Goal: Information Seeking & Learning: Understand process/instructions

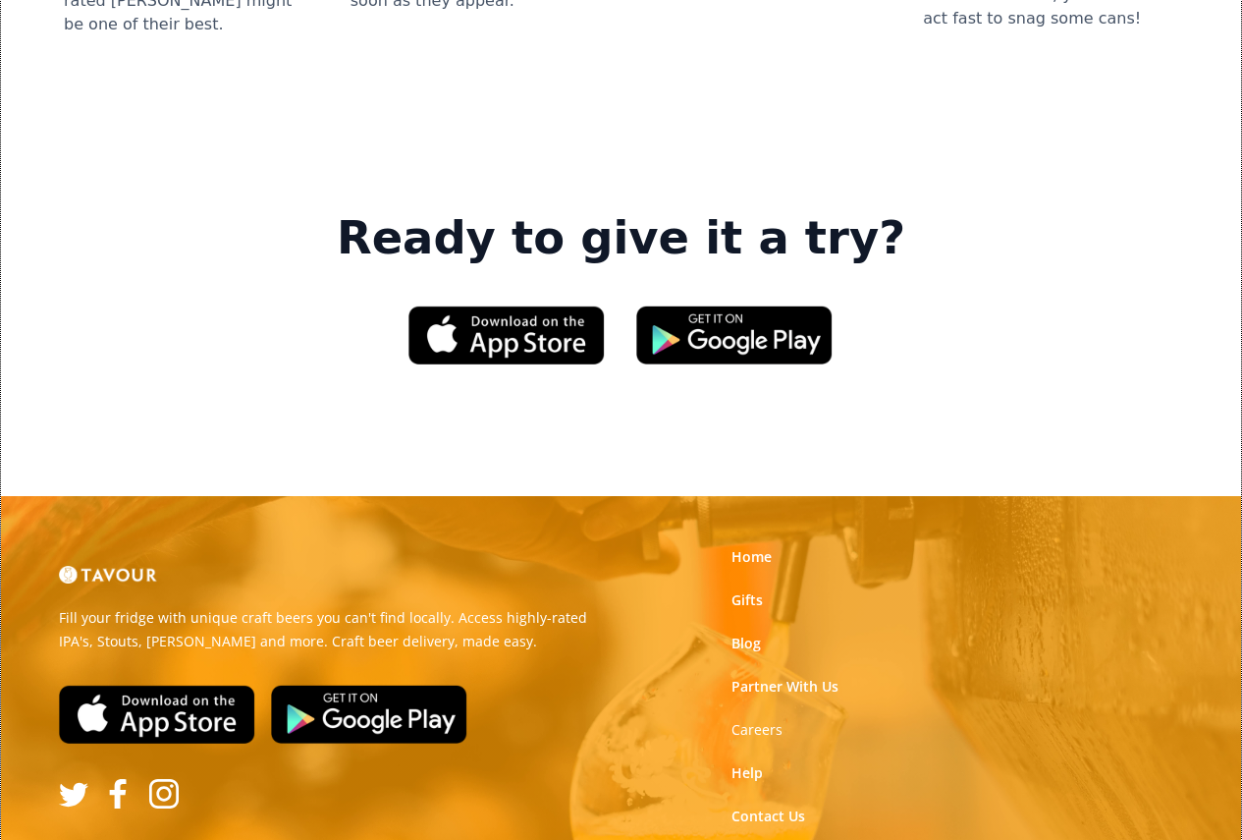
scroll to position [2848, 0]
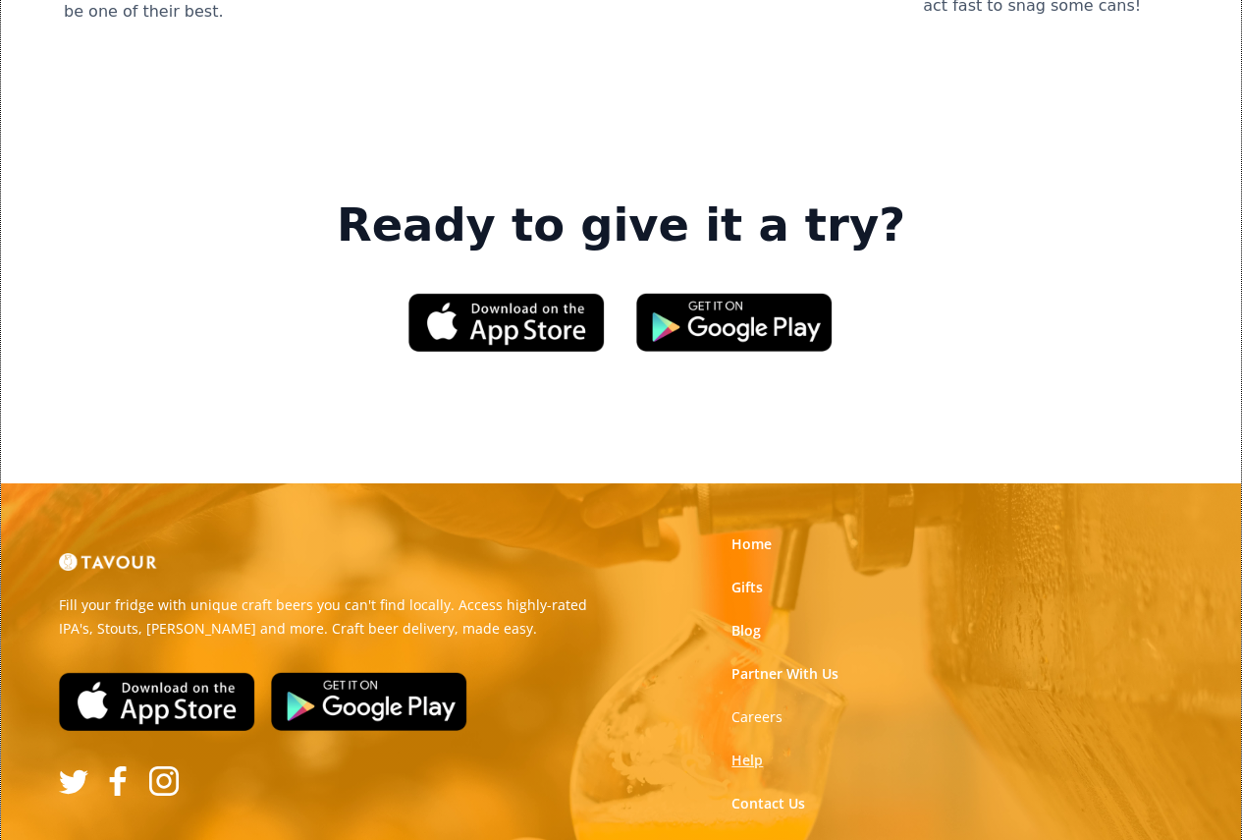
click at [754, 750] on link "Help" at bounding box center [747, 760] width 31 height 20
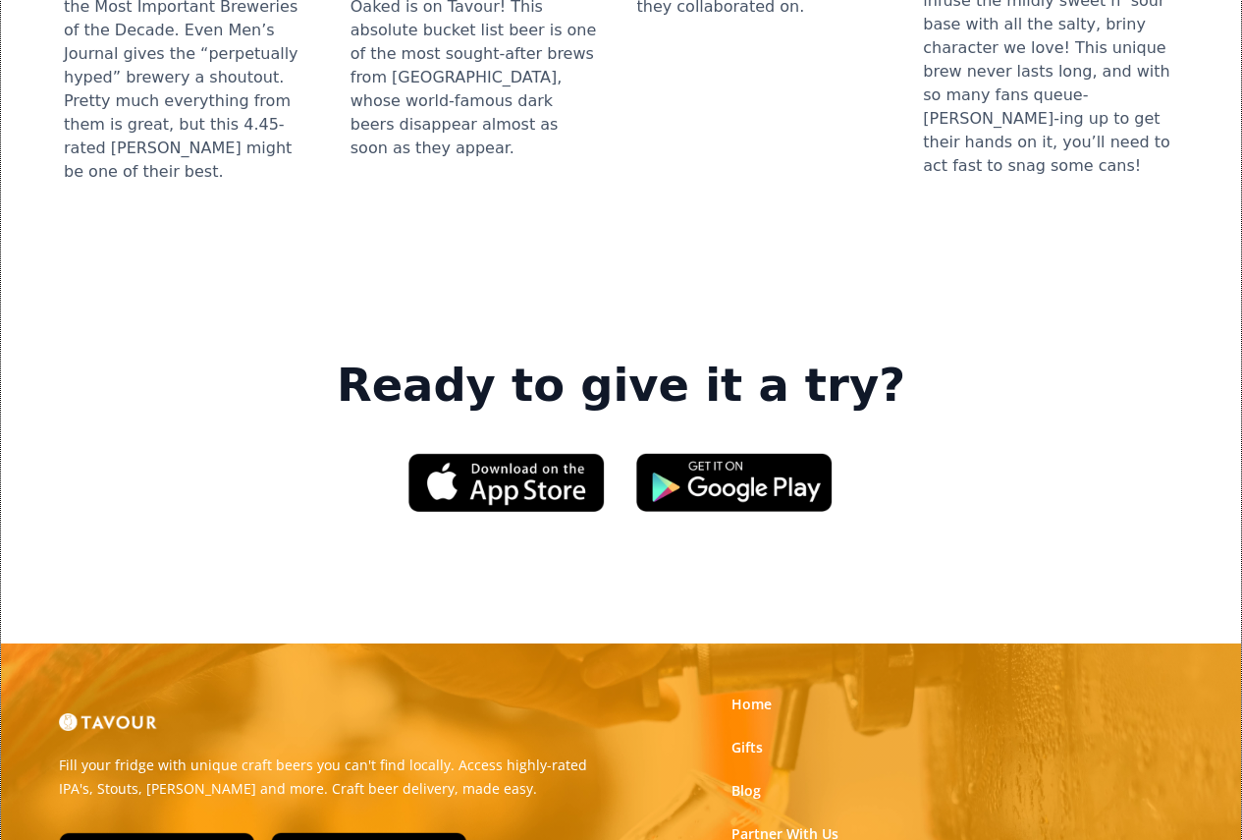
scroll to position [2383, 0]
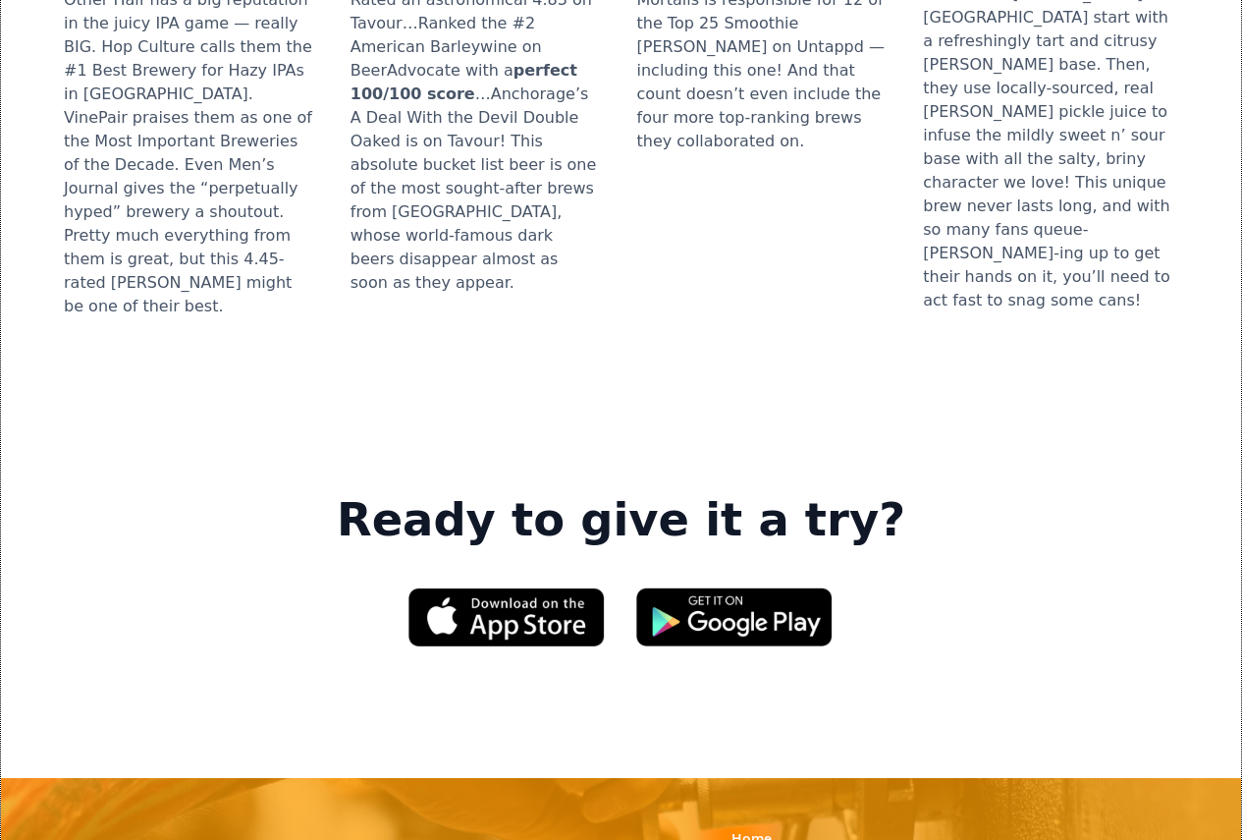
scroll to position [2909, 0]
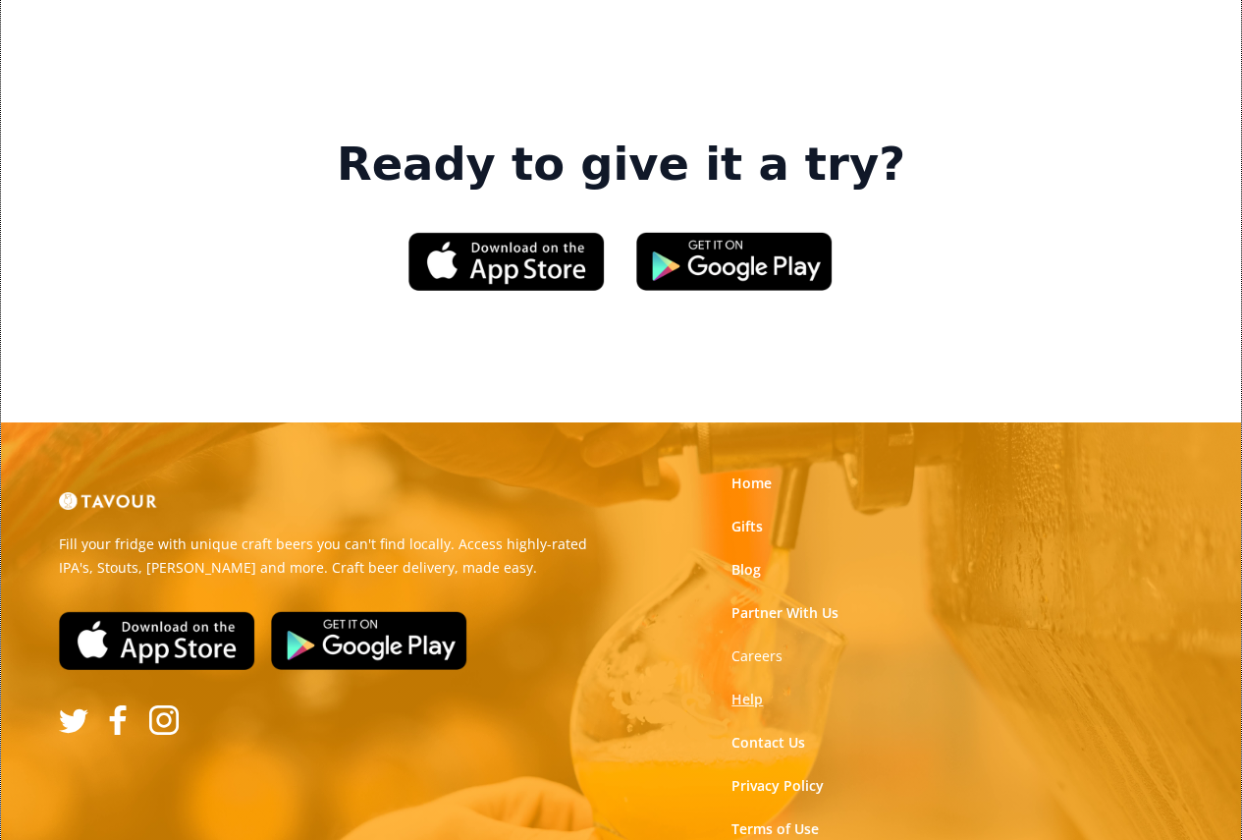
click at [751, 689] on link "Help" at bounding box center [747, 699] width 31 height 20
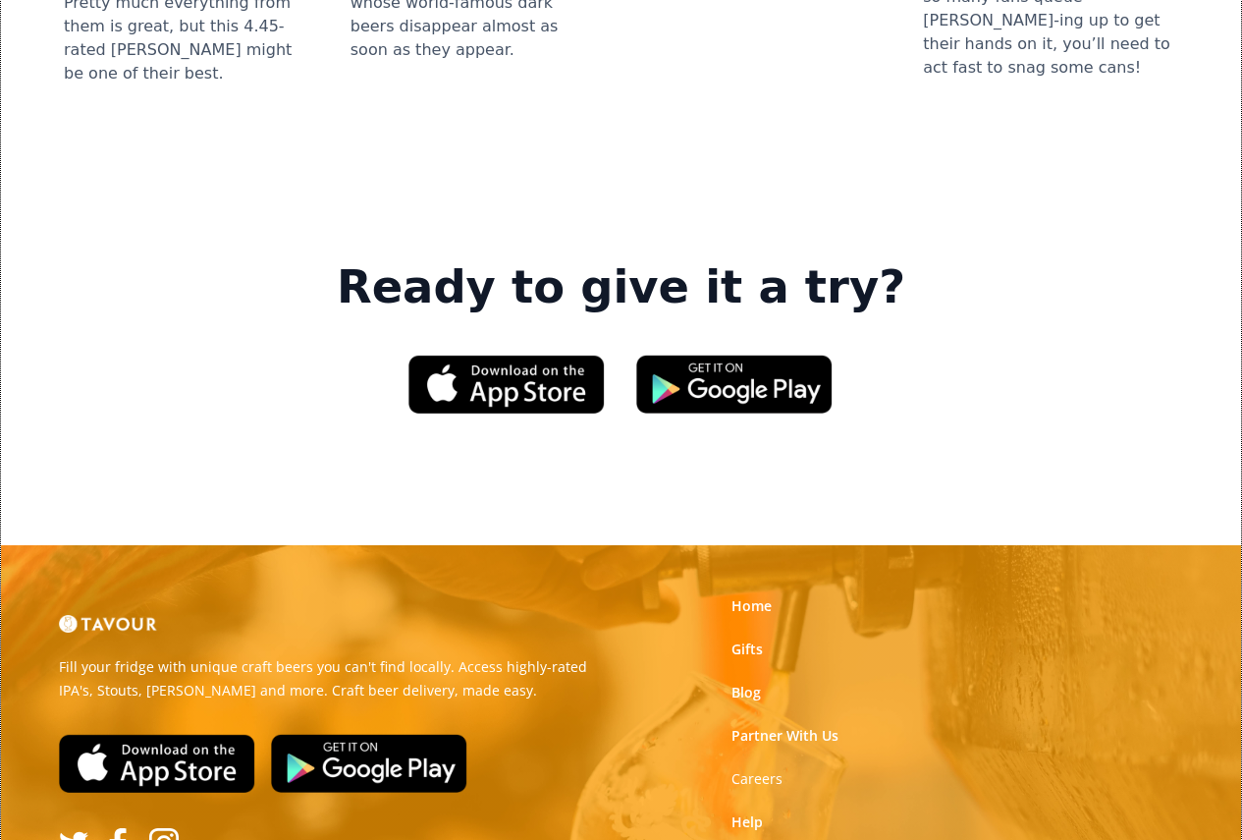
scroll to position [2909, 0]
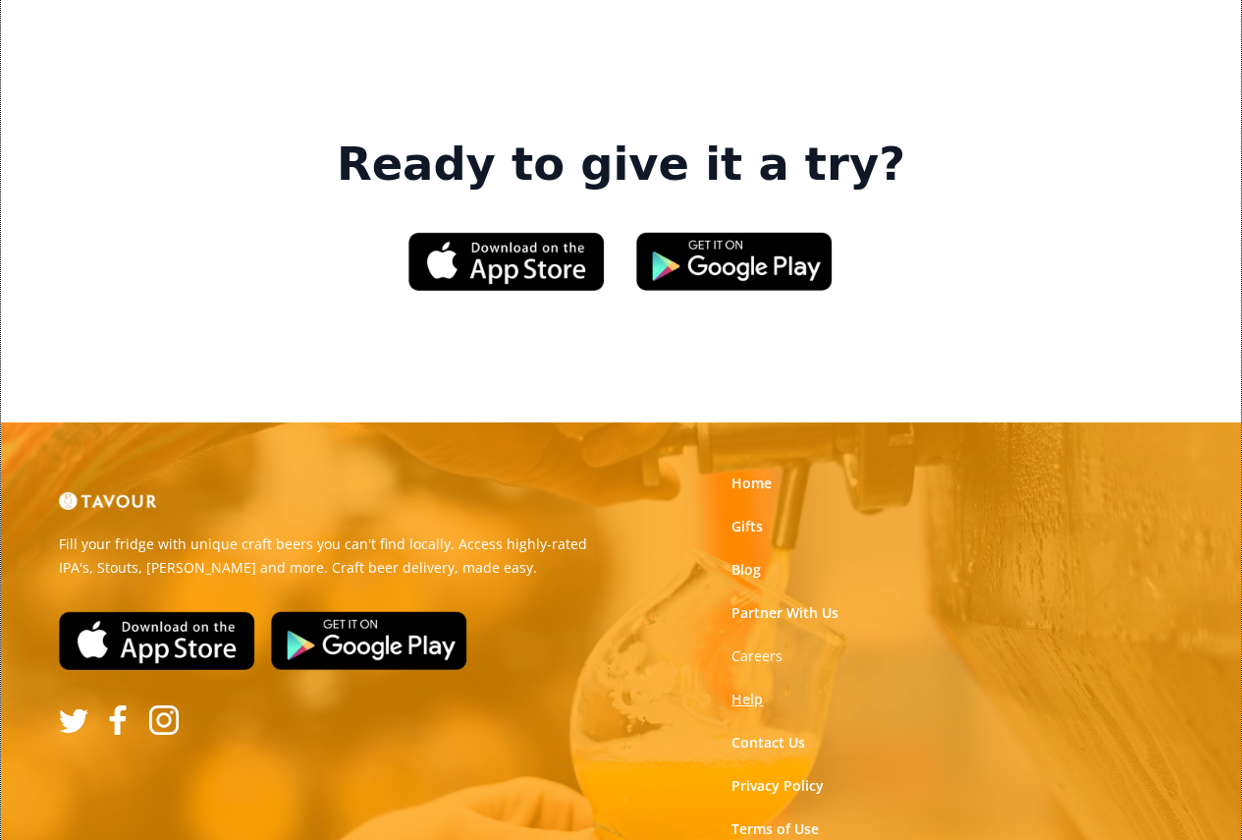
click at [749, 689] on link "Help" at bounding box center [747, 699] width 31 height 20
